Goal: Book appointment/travel/reservation

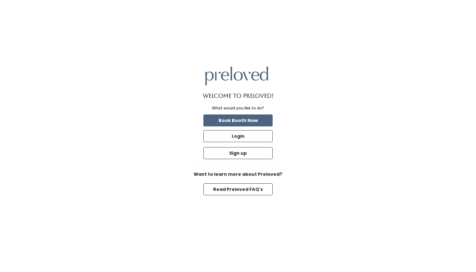
click at [254, 121] on button "Book Booth Now" at bounding box center [237, 121] width 69 height 12
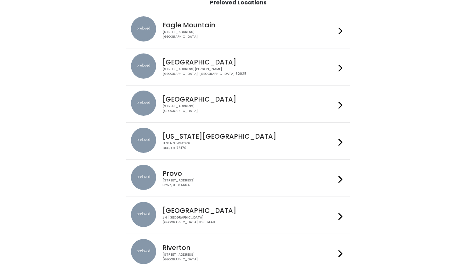
scroll to position [54, 0]
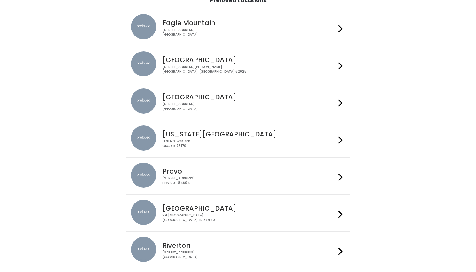
click at [343, 102] on div at bounding box center [340, 102] width 9 height 27
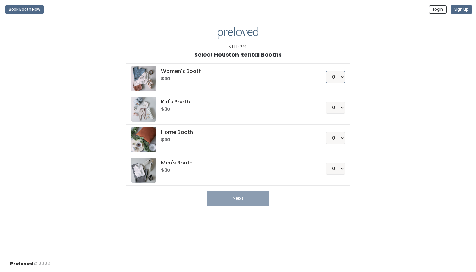
select select "1"
click at [259, 200] on button "Next" at bounding box center [238, 199] width 63 height 16
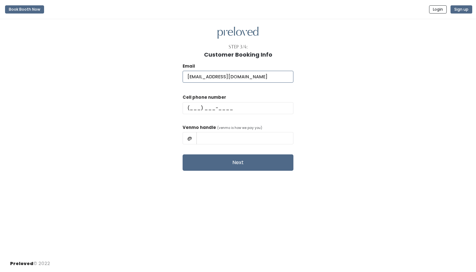
type input "csunshine121@gmail.com"
type input "(713) 730-8712"
click at [229, 140] on input "text" at bounding box center [245, 138] width 97 height 12
type input "@CorinaSun121"
click at [218, 158] on button "Next" at bounding box center [238, 163] width 111 height 16
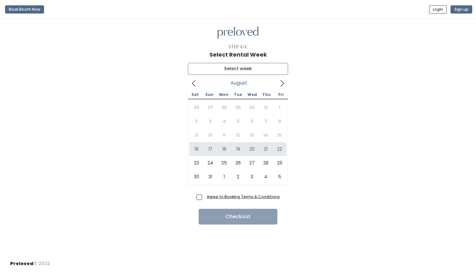
type input "August 16 to August 22"
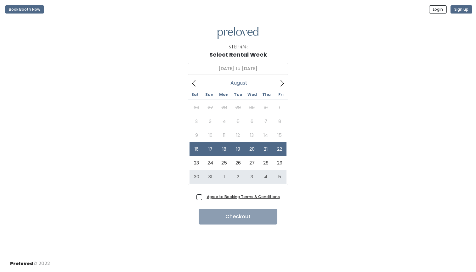
click at [204, 197] on span "Agree to Booking Terms & Conditions" at bounding box center [242, 197] width 76 height 6
click at [204, 197] on input "Agree to Booking Terms & Conditions" at bounding box center [206, 196] width 4 height 4
checkbox input "true"
click at [214, 217] on button "Checkout" at bounding box center [238, 217] width 79 height 16
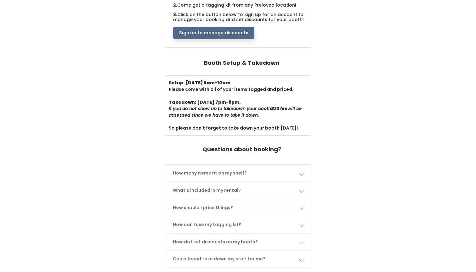
scroll to position [167, 0]
